Goal: Task Accomplishment & Management: Manage account settings

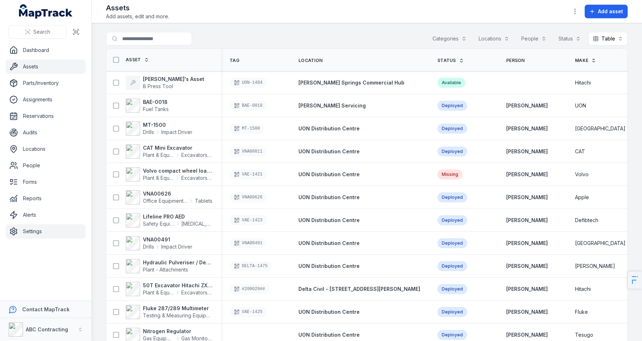
click at [38, 228] on link "Settings" at bounding box center [46, 231] width 80 height 14
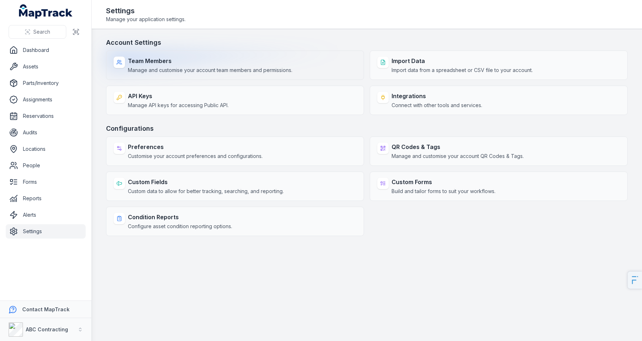
click at [181, 67] on span "Manage and customise your account team members and permissions." at bounding box center [210, 70] width 164 height 7
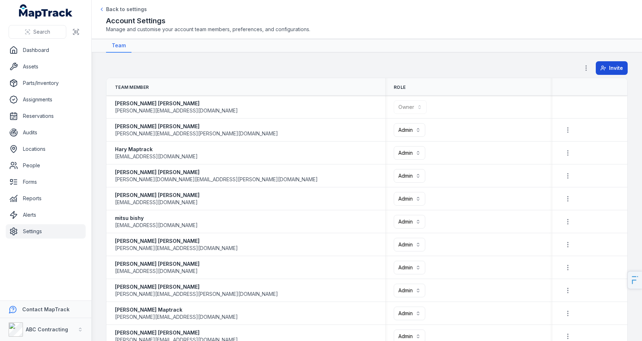
click at [606, 62] on button "Invite" at bounding box center [612, 68] width 32 height 14
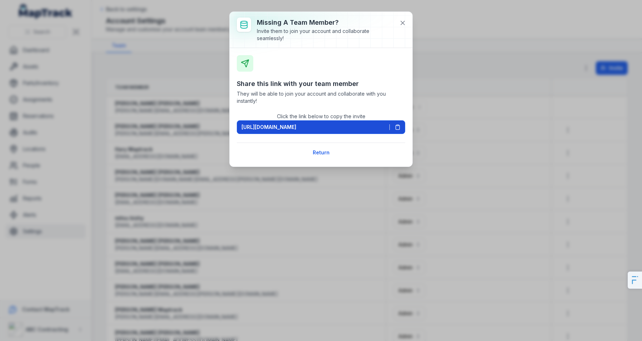
click at [296, 124] on span "[URL][DOMAIN_NAME]" at bounding box center [269, 127] width 55 height 7
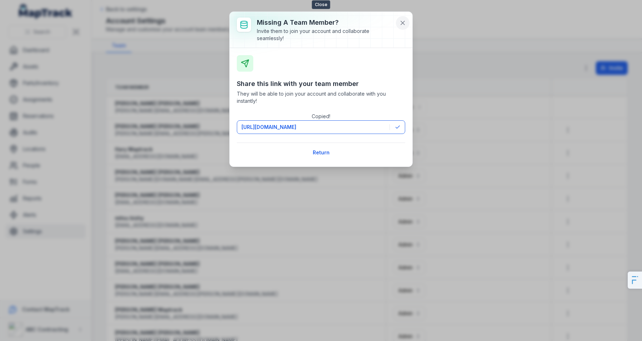
click at [403, 25] on icon at bounding box center [402, 22] width 7 height 7
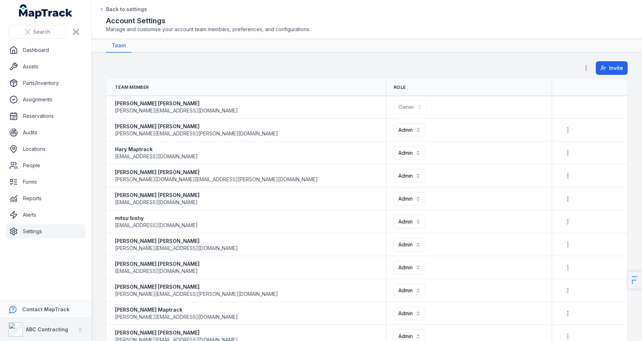
click at [26, 330] on strong "ABC Contracting" at bounding box center [47, 329] width 42 height 6
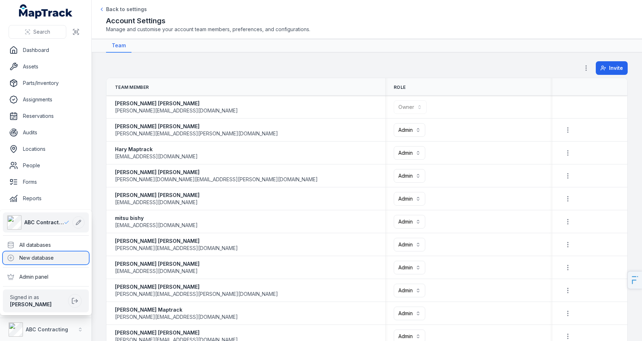
click at [57, 259] on div "New database" at bounding box center [46, 258] width 86 height 13
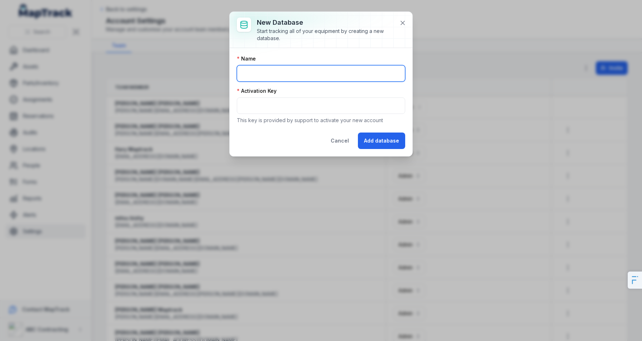
click at [292, 72] on input "text" at bounding box center [321, 73] width 168 height 16
type input "**********"
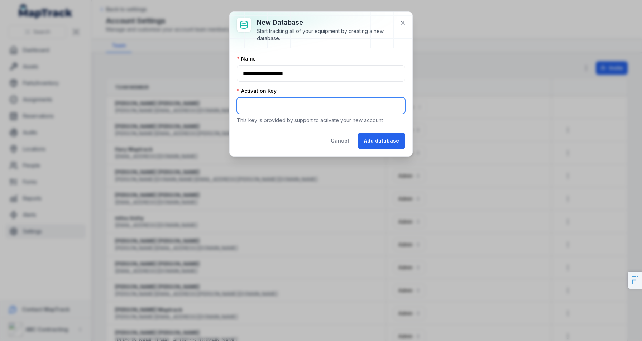
click at [309, 97] on input "text" at bounding box center [321, 105] width 168 height 16
type input "********"
click at [292, 133] on div "Cancel Add database" at bounding box center [321, 141] width 168 height 16
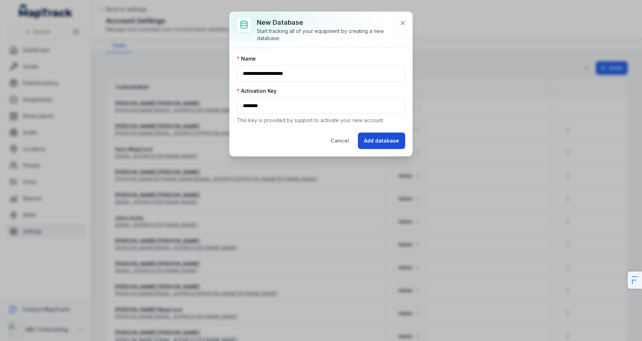
click at [370, 140] on button "Add database" at bounding box center [381, 141] width 47 height 16
